Goal: Task Accomplishment & Management: Complete application form

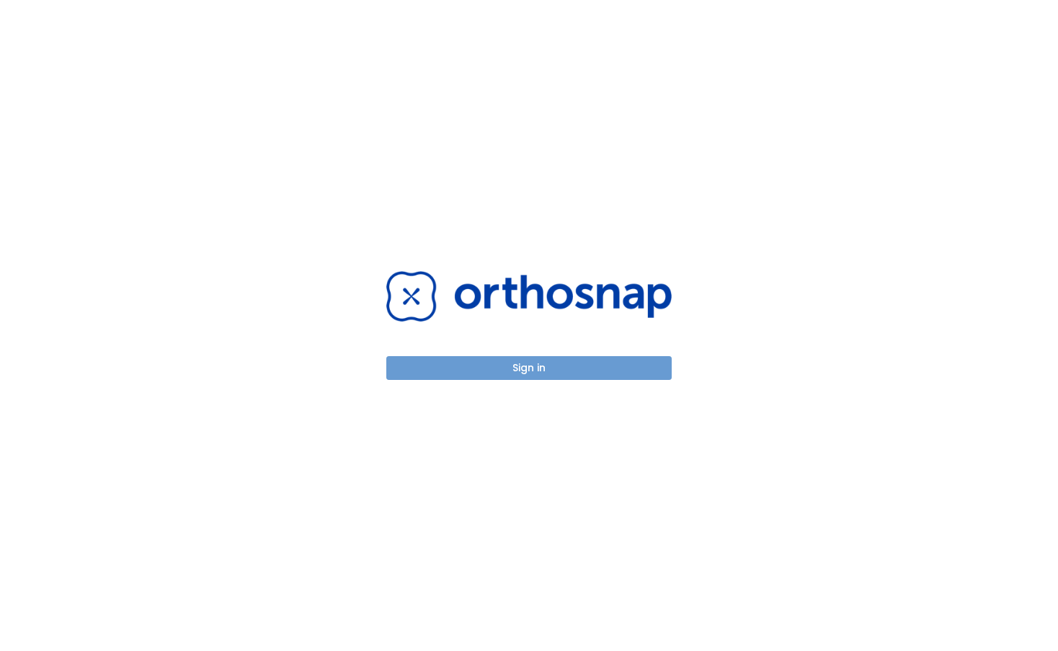
click at [521, 362] on button "Sign in" at bounding box center [528, 368] width 285 height 24
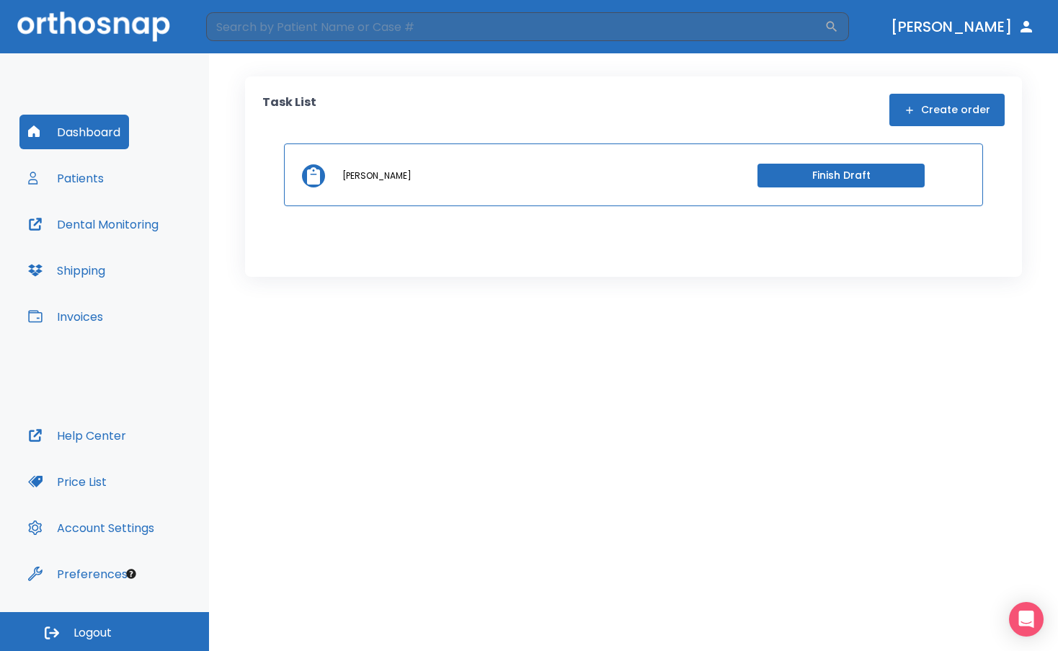
click at [780, 166] on button "Finish Draft" at bounding box center [840, 176] width 167 height 24
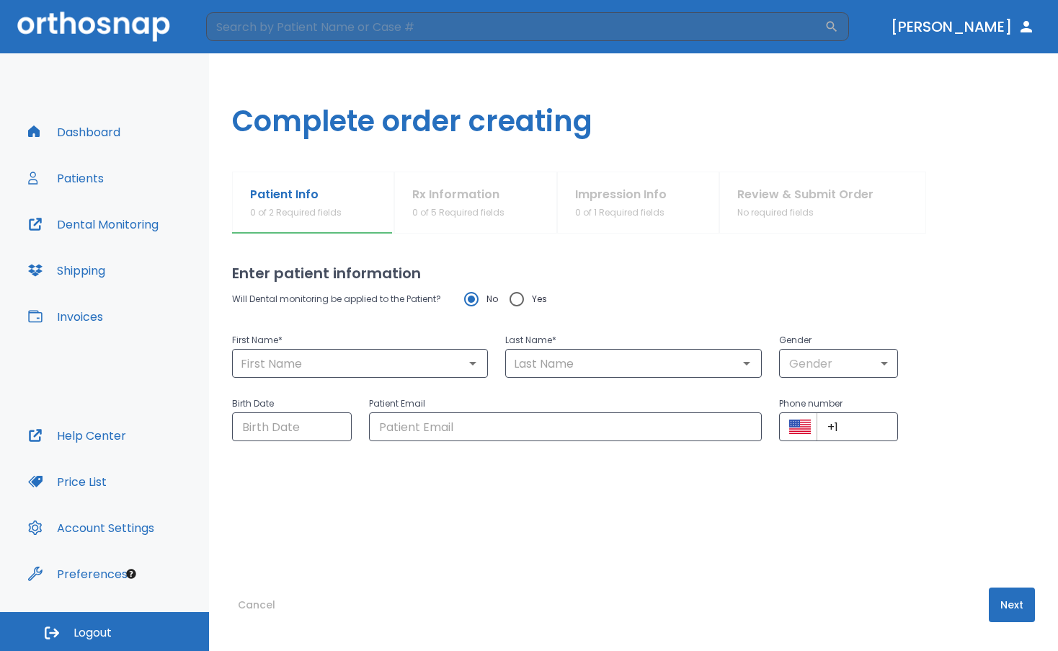
type input "Brayden"
type input "[PERSON_NAME]"
type input "1"
type input "[DATE]"
type input "[EMAIL_ADDRESS][DOMAIN_NAME]"
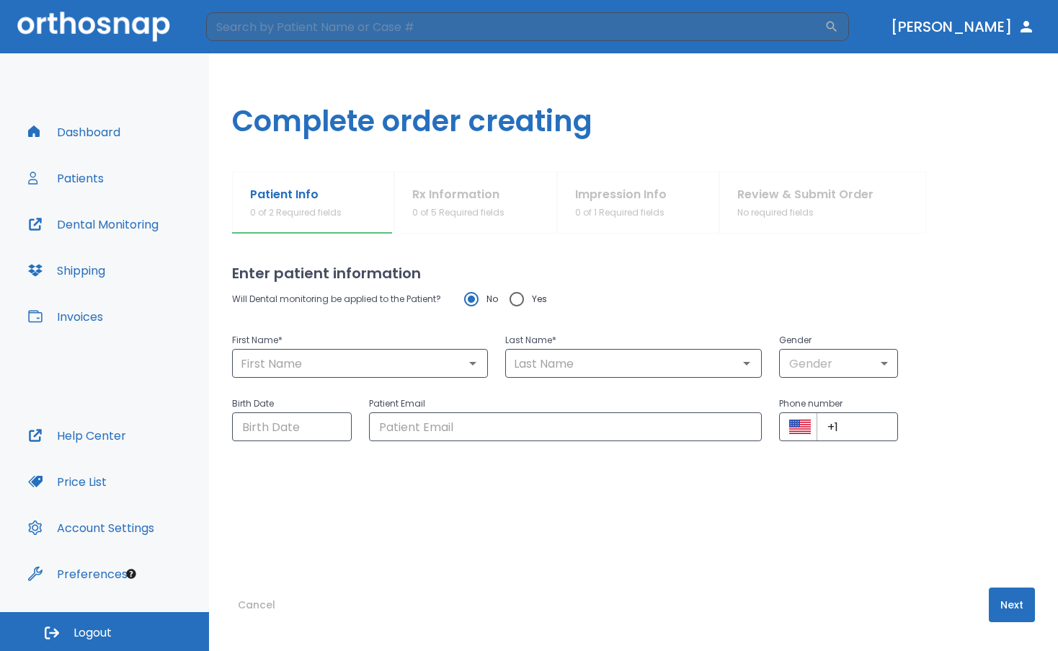
type input "[PHONE_NUMBER]"
radio input "false"
radio input "true"
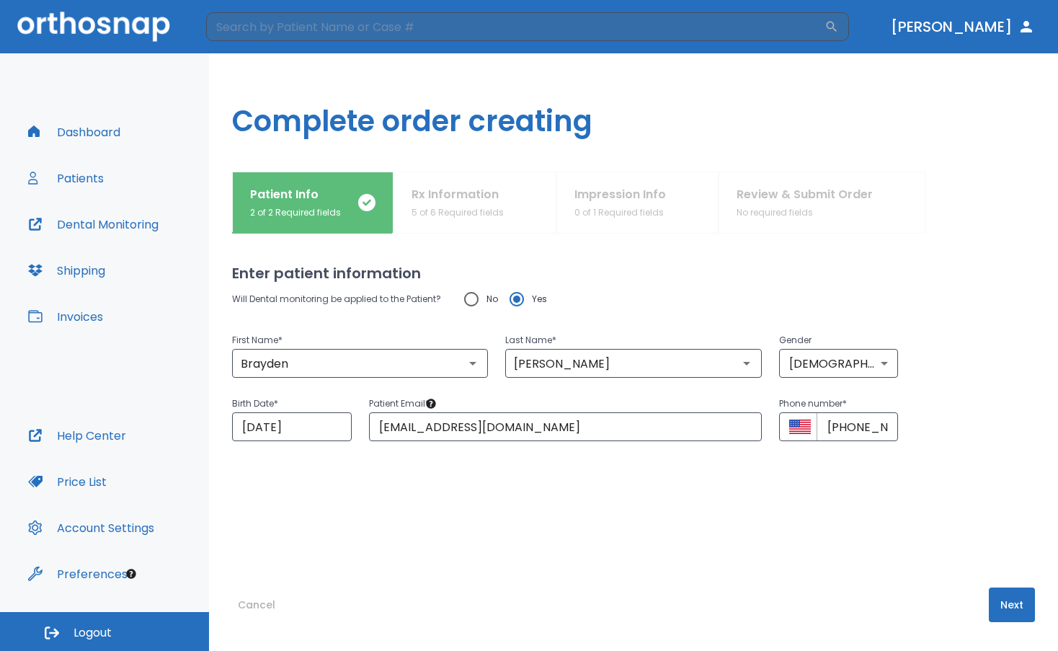
click at [447, 211] on div "Patient Info 2 of 2 Required fields Rx Information 5 of 6 Required fields Impre…" at bounding box center [633, 202] width 803 height 62
click at [1014, 619] on button "Next" at bounding box center [1012, 604] width 46 height 35
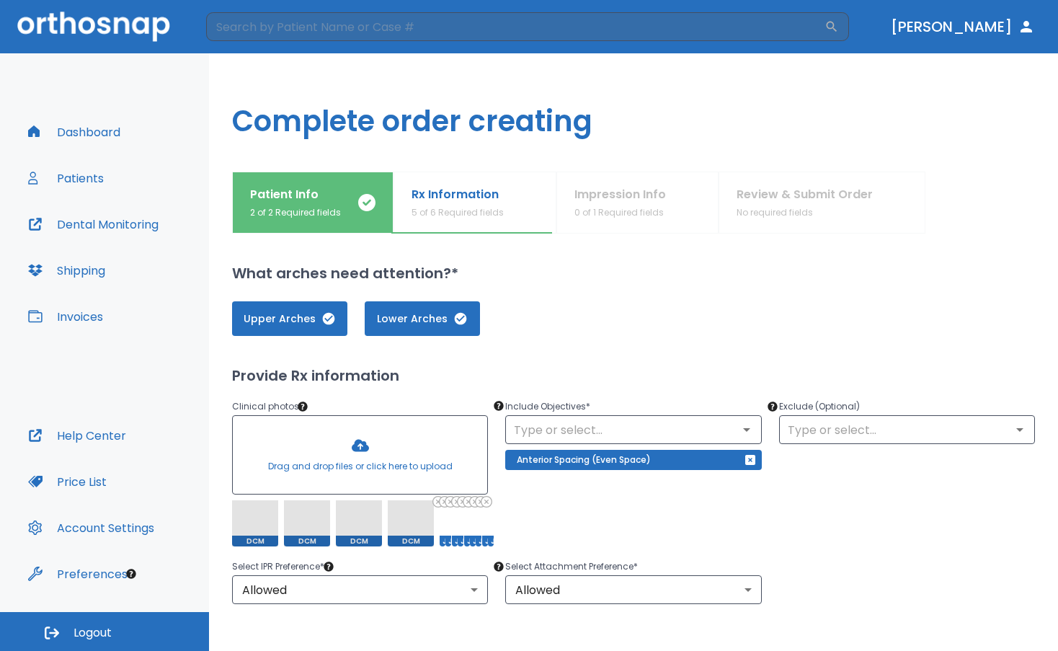
click at [254, 519] on span at bounding box center [255, 523] width 46 height 46
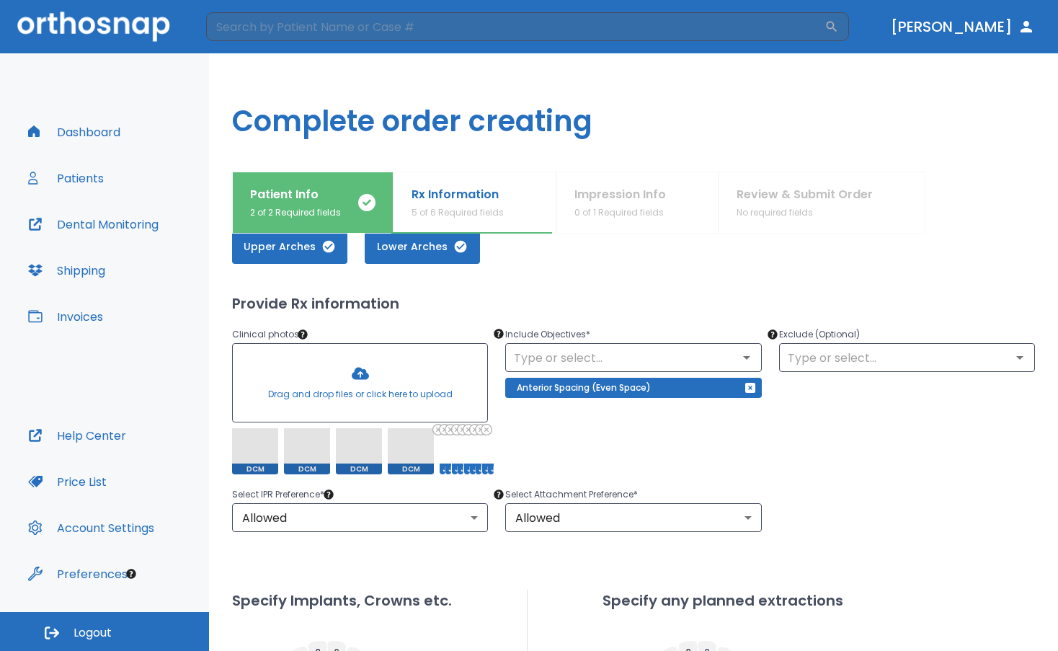
click at [415, 456] on span at bounding box center [411, 451] width 46 height 46
click at [414, 456] on span at bounding box center [411, 451] width 46 height 46
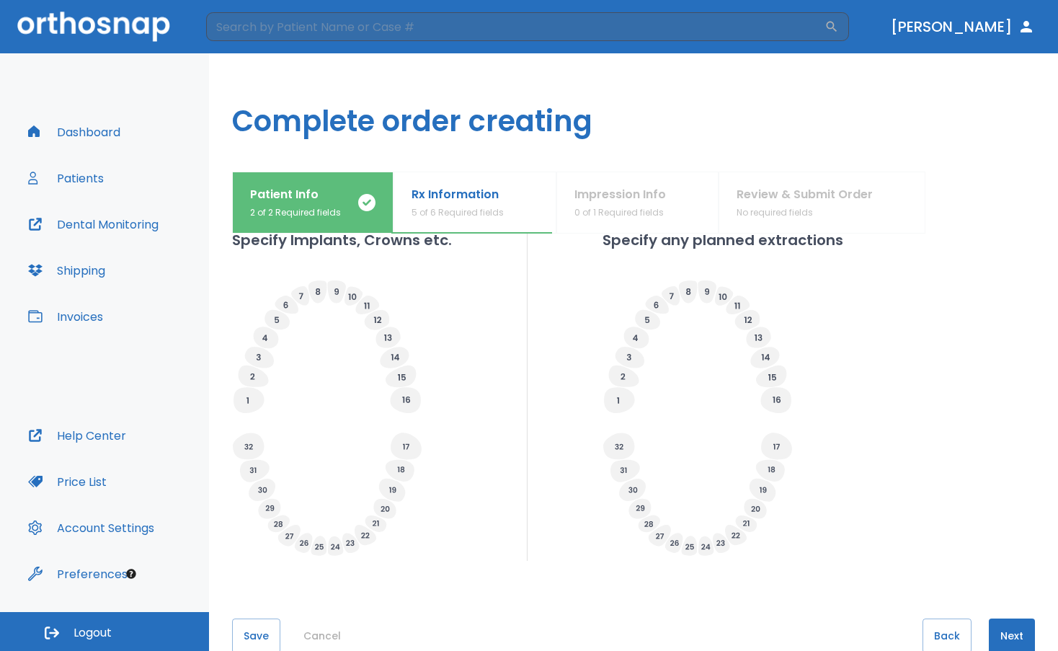
scroll to position [463, 0]
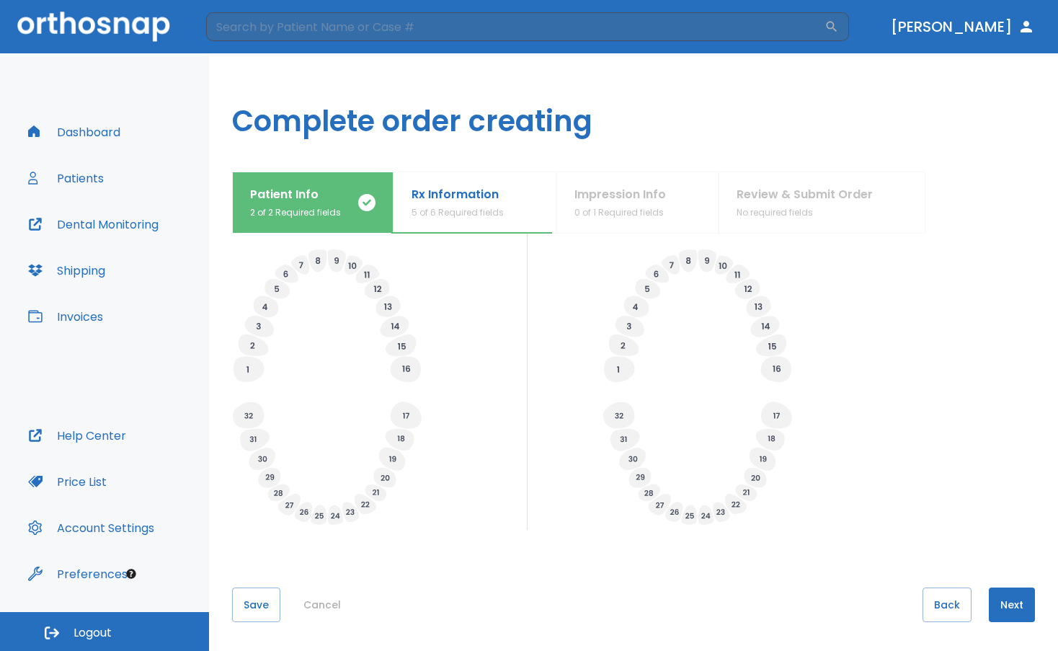
click at [1004, 603] on button "Next" at bounding box center [1012, 604] width 46 height 35
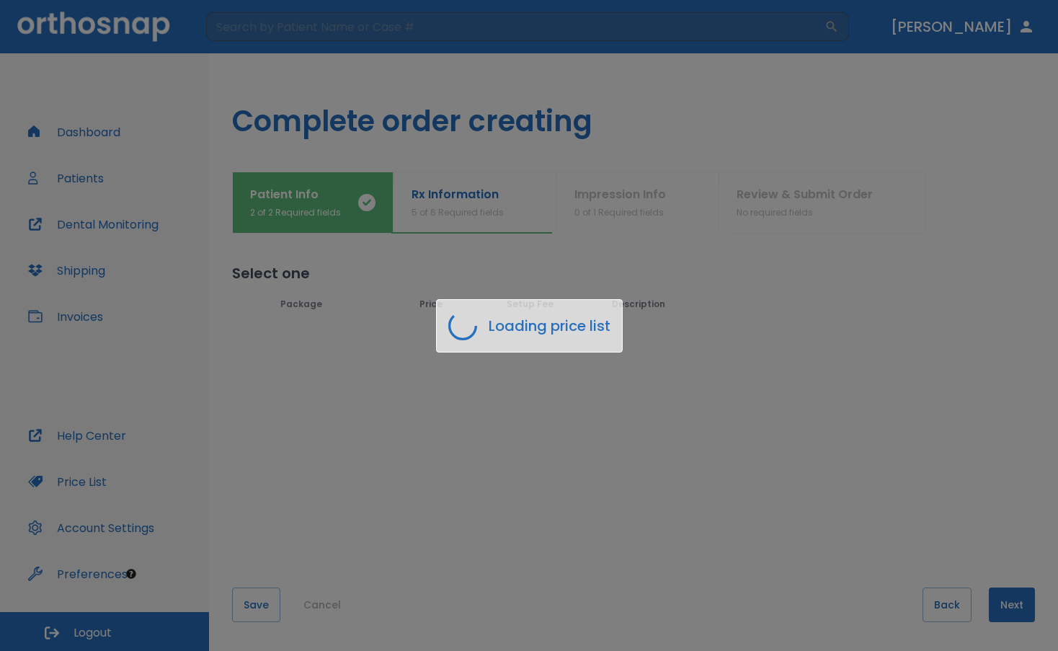
scroll to position [0, 0]
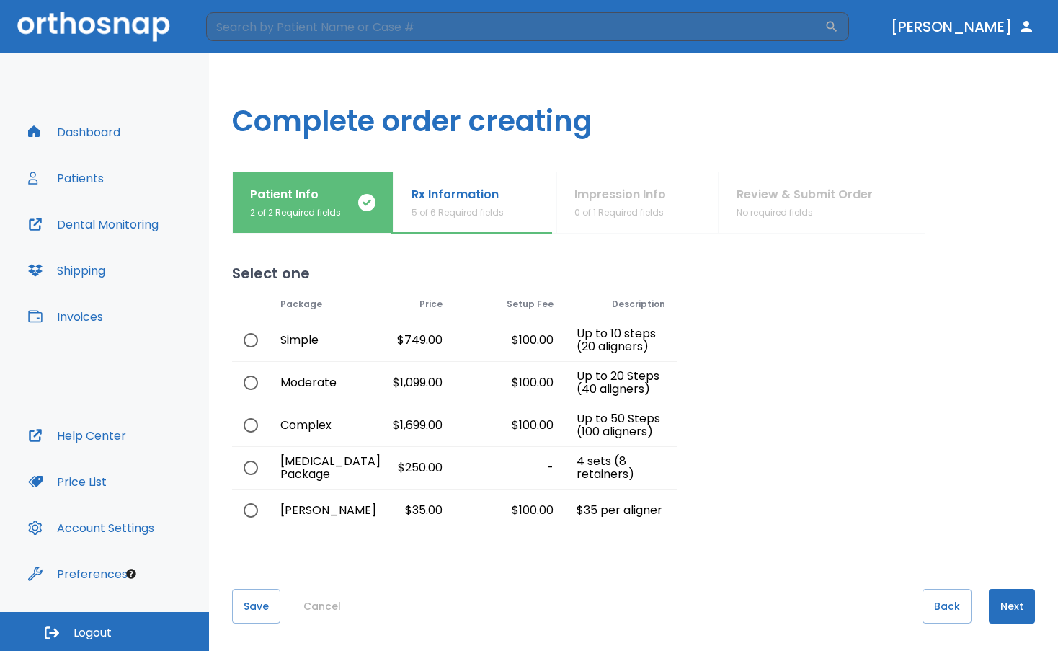
click at [247, 507] on input "radio" at bounding box center [251, 510] width 30 height 30
radio input "true"
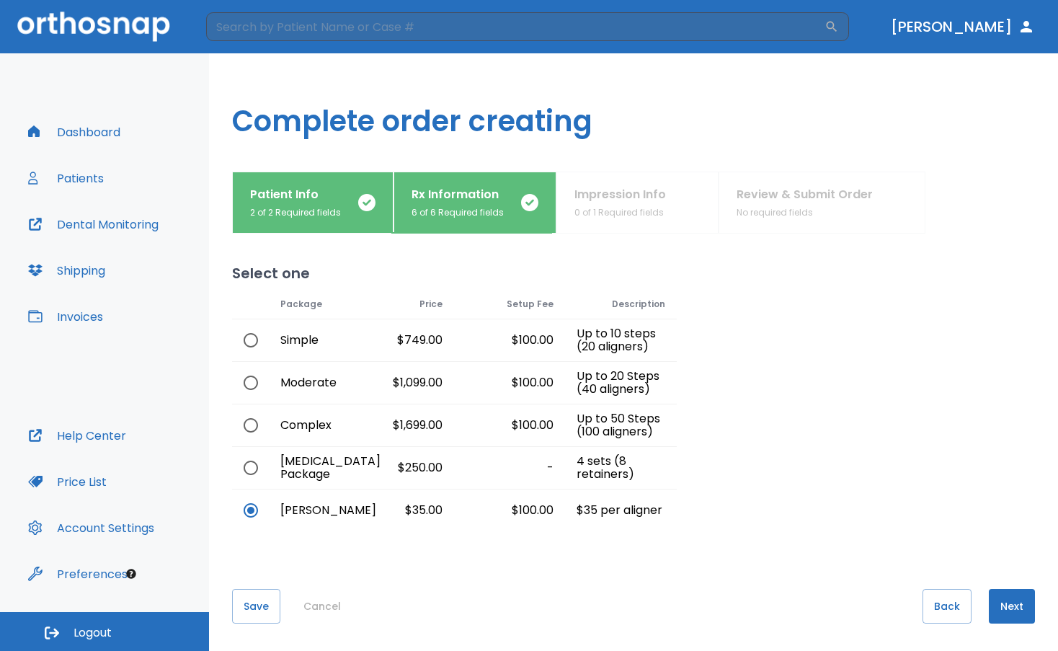
click at [994, 604] on button "Next" at bounding box center [1012, 606] width 46 height 35
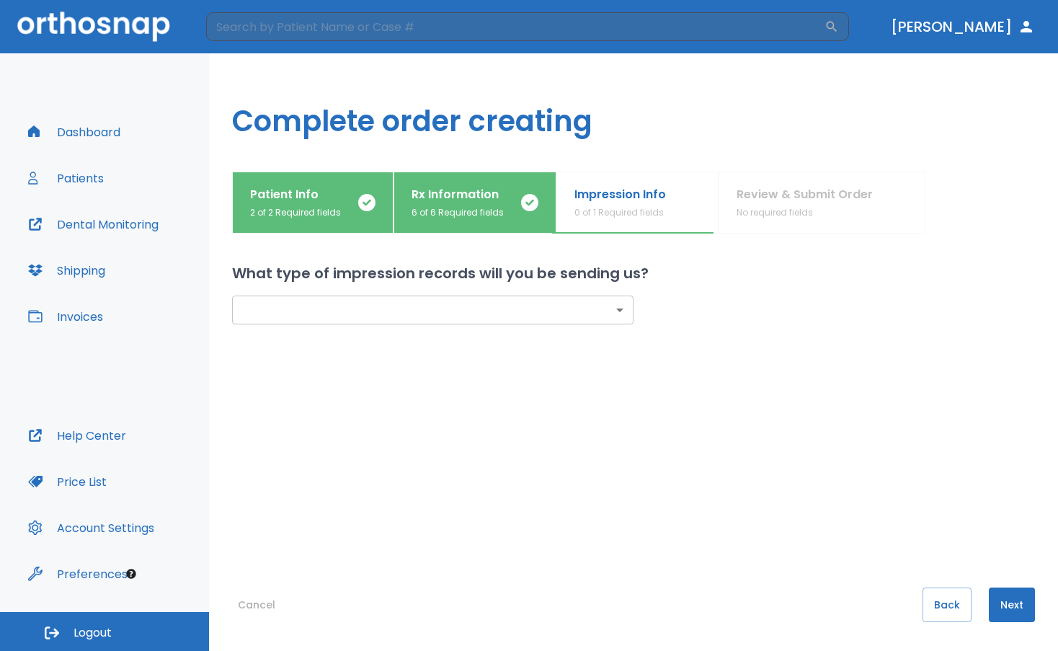
click at [380, 300] on body "​ [PERSON_NAME] Dashboard Patients Dental Monitoring Shipping Invoices Help Cen…" at bounding box center [529, 325] width 1058 height 651
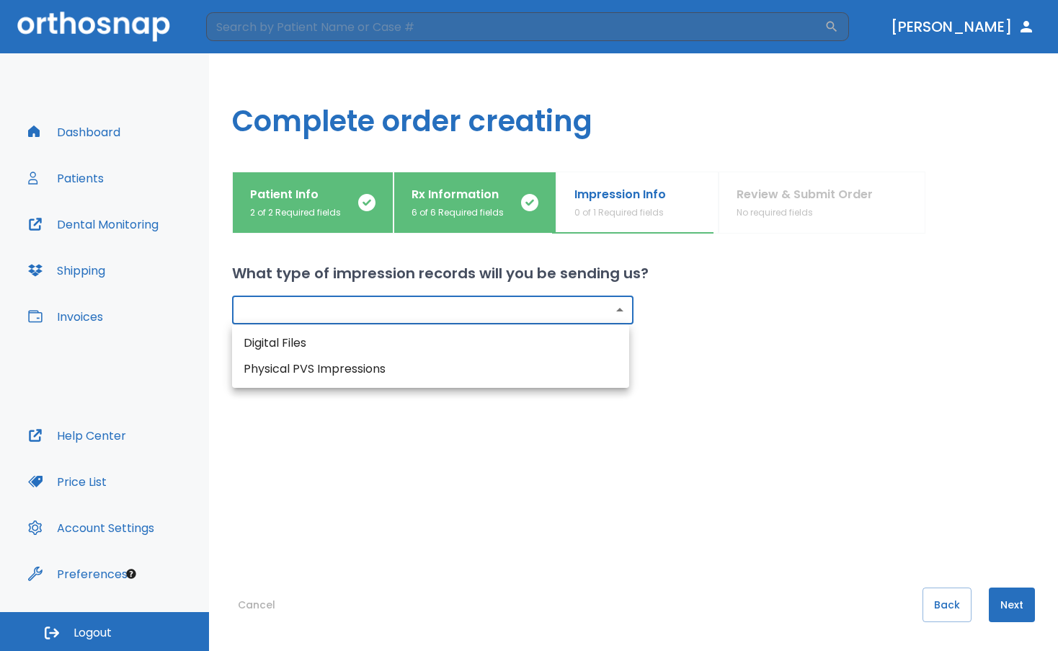
click at [253, 347] on li "Digital Files" at bounding box center [430, 343] width 397 height 26
type input "digital"
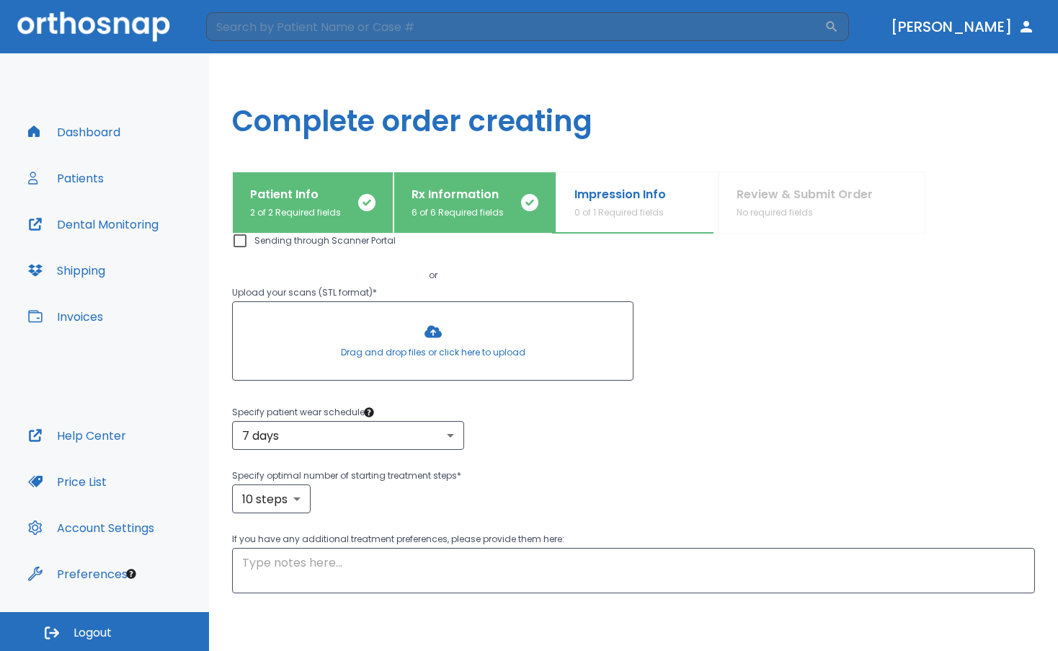
scroll to position [202, 0]
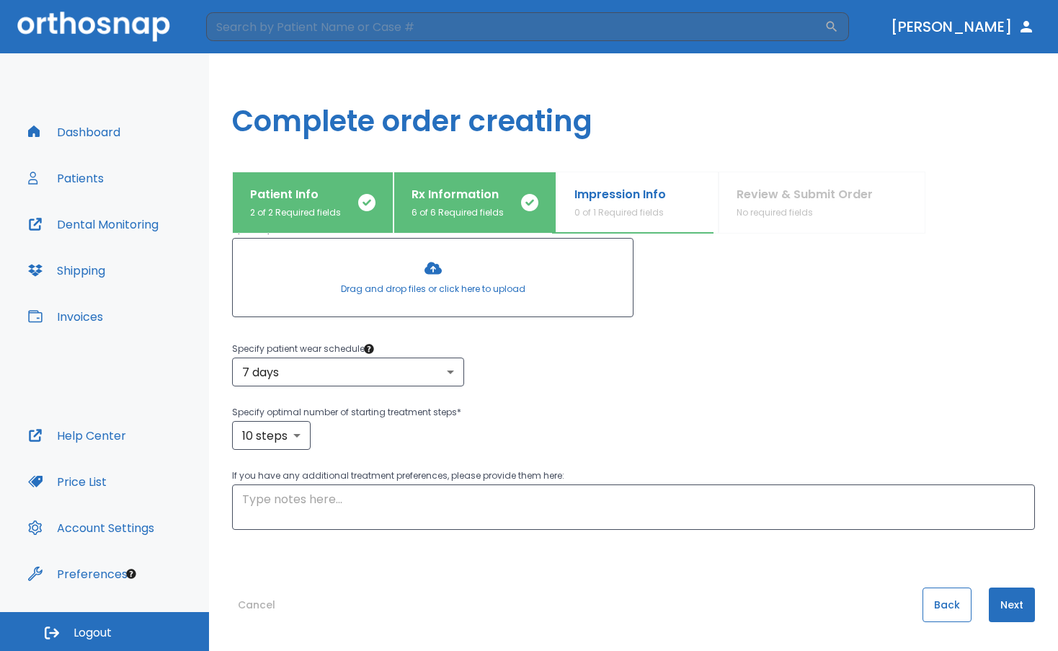
click at [956, 607] on button "Back" at bounding box center [946, 604] width 49 height 35
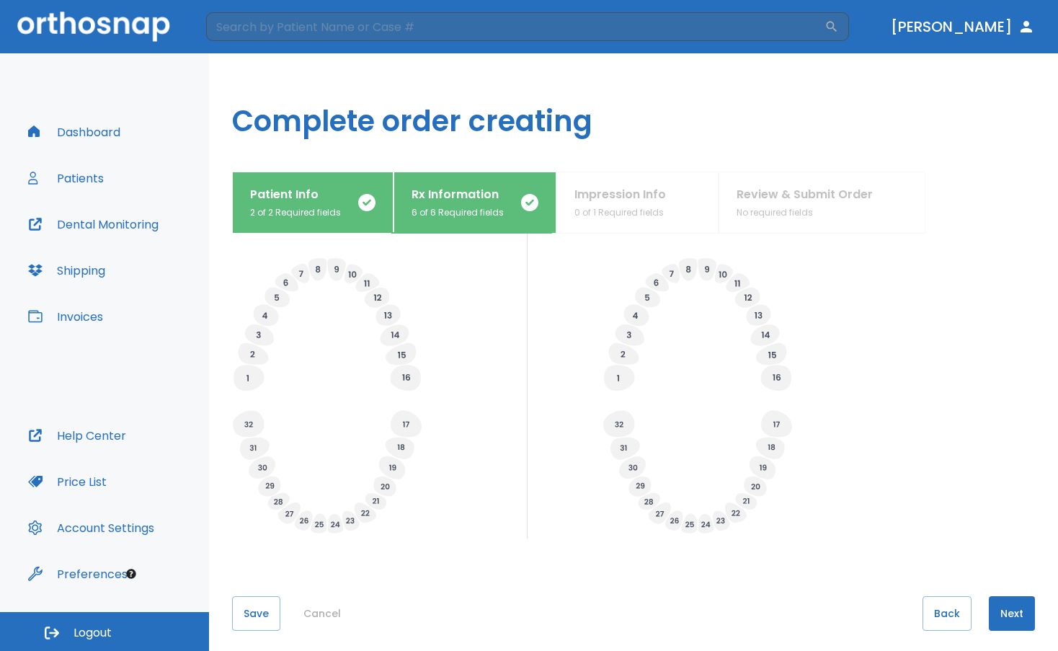
scroll to position [463, 0]
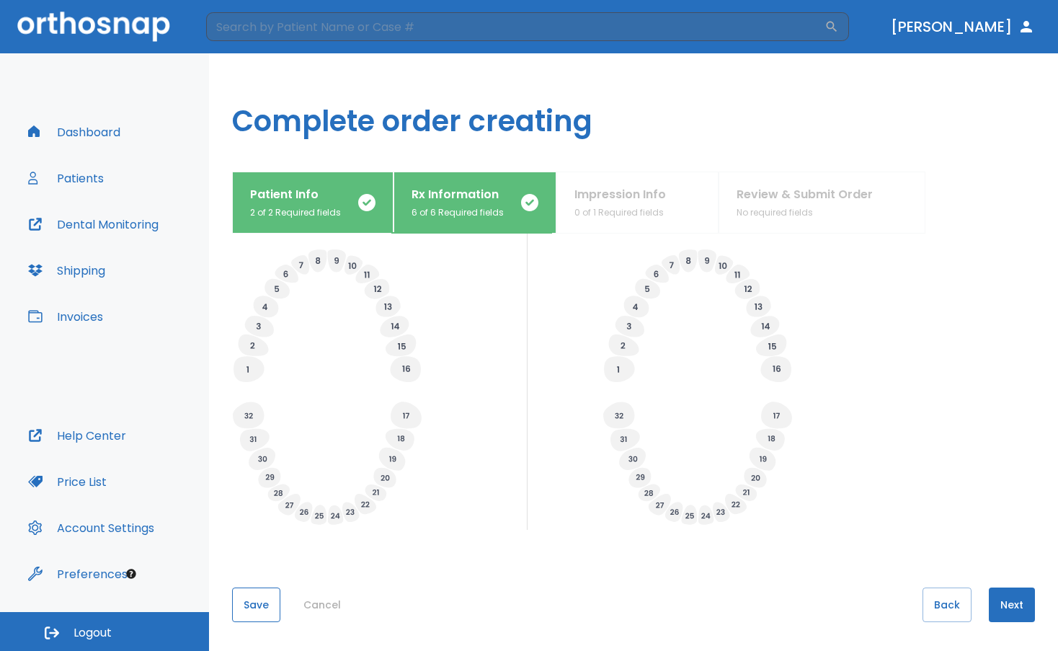
click at [278, 607] on button "Save" at bounding box center [256, 604] width 48 height 35
click at [255, 597] on button "Save" at bounding box center [256, 604] width 48 height 35
